Goal: Task Accomplishment & Management: Use online tool/utility

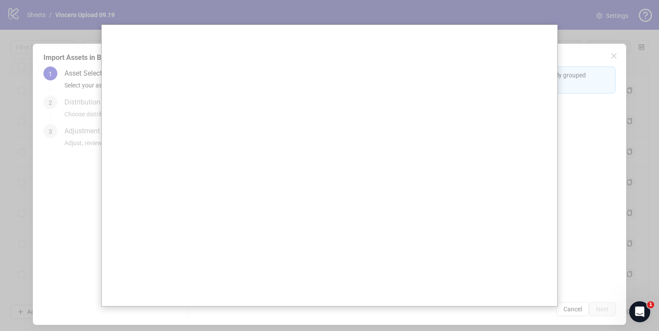
scroll to position [21, 321]
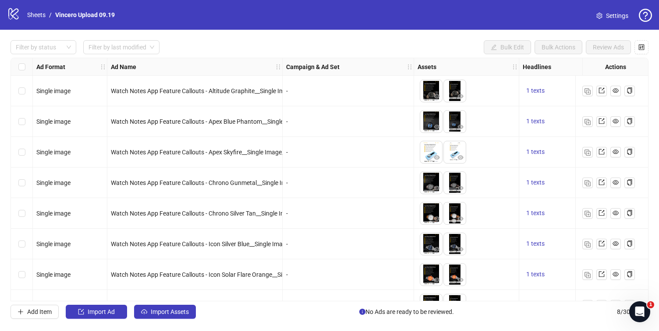
scroll to position [23, 0]
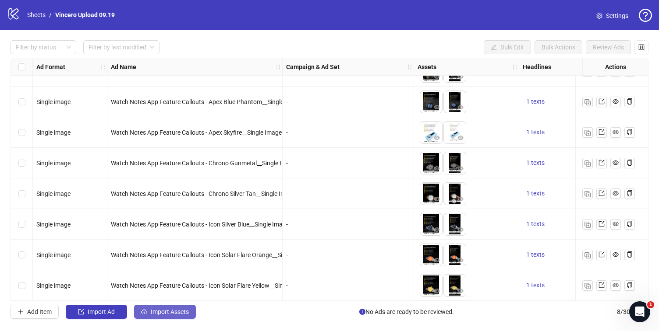
click at [186, 314] on span "Import Assets" at bounding box center [170, 312] width 38 height 7
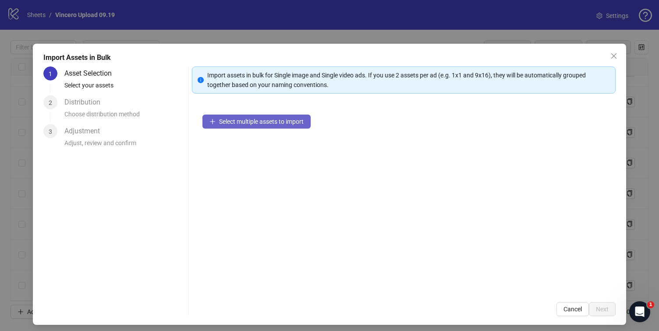
click at [257, 123] on span "Select multiple assets to import" at bounding box center [261, 121] width 85 height 7
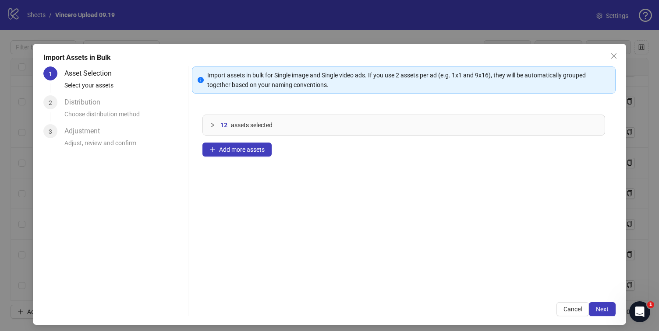
click at [603, 300] on div "Import assets in bulk for Single image and Single video ads. If you use 2 asset…" at bounding box center [403, 192] width 423 height 250
click at [603, 304] on button "Next" at bounding box center [602, 310] width 27 height 14
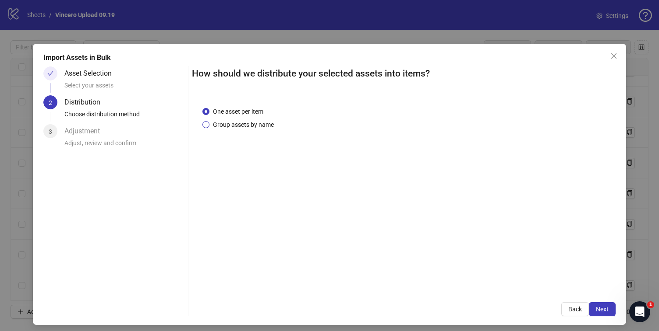
click at [230, 121] on span "Group assets by name" at bounding box center [243, 125] width 68 height 10
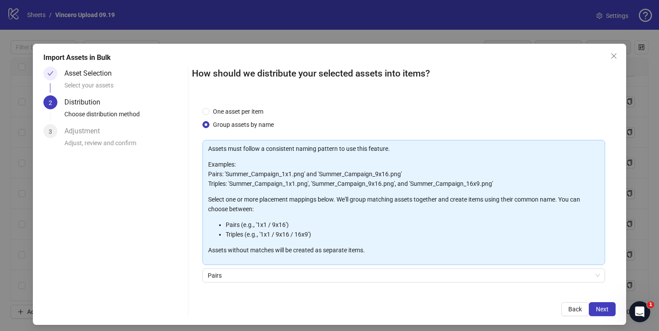
scroll to position [60, 0]
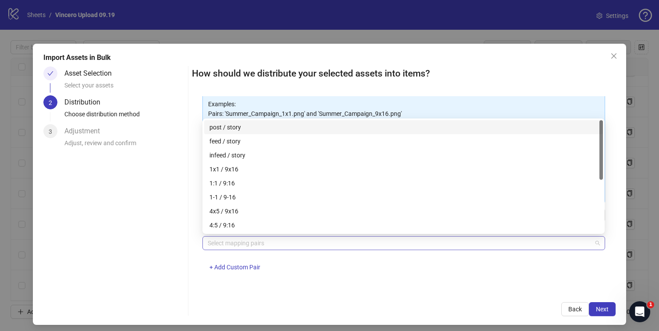
click at [264, 247] on div at bounding box center [398, 243] width 389 height 12
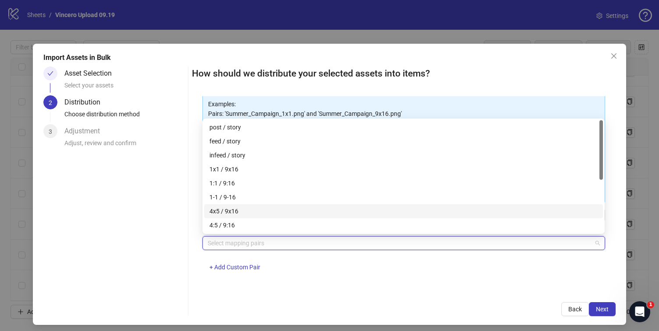
click at [257, 206] on div "4x5 / 9x16" at bounding box center [403, 211] width 398 height 14
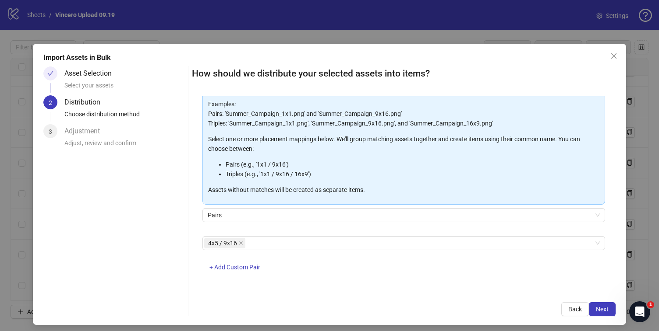
click at [348, 282] on div "One asset per item Group assets by name Assets must follow a consistent naming …" at bounding box center [403, 194] width 423 height 196
click at [603, 300] on div "How should we distribute your selected assets into items? One asset per item Gr…" at bounding box center [403, 192] width 423 height 250
click at [603, 302] on div "How should we distribute your selected assets into items? One asset per item Gr…" at bounding box center [403, 192] width 423 height 250
click at [603, 309] on span "Next" at bounding box center [602, 309] width 13 height 7
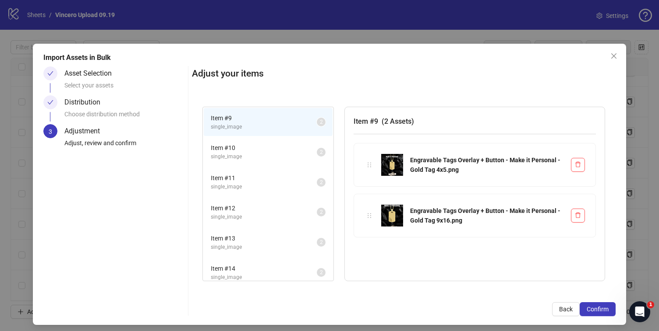
click at [603, 309] on span "Confirm" at bounding box center [597, 309] width 22 height 7
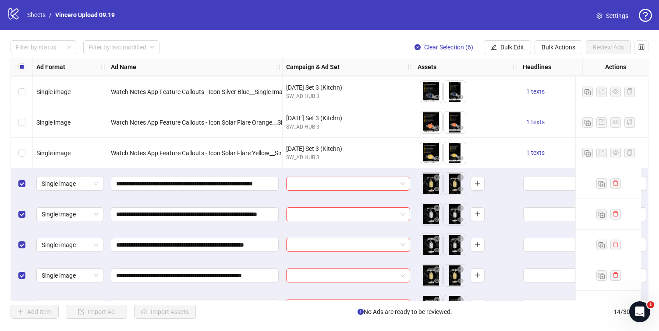
scroll to position [207, 0]
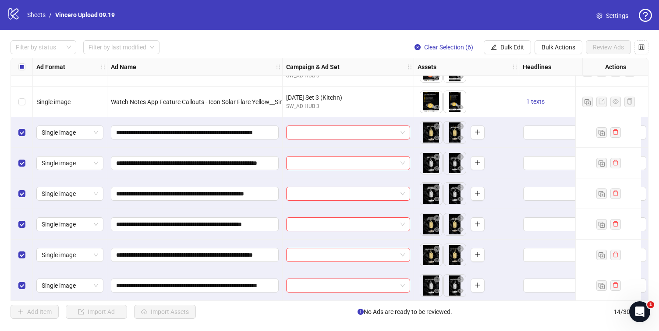
click at [206, 62] on div "Ad Name" at bounding box center [194, 67] width 175 height 18
click at [39, 12] on link "Sheets" at bounding box center [36, 15] width 22 height 10
